Goal: Find specific page/section: Find specific page/section

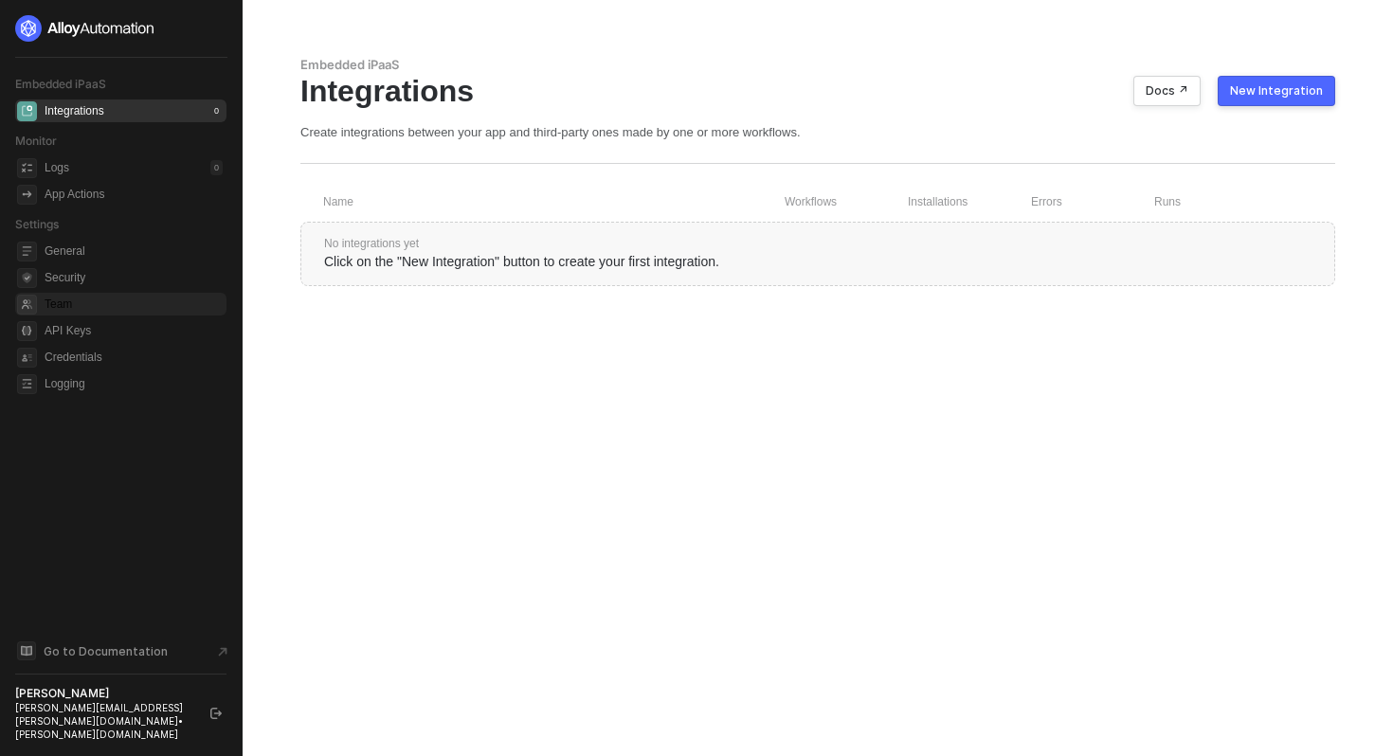
click at [105, 305] on span "Team" at bounding box center [134, 304] width 178 height 23
